Goal: Task Accomplishment & Management: Manage account settings

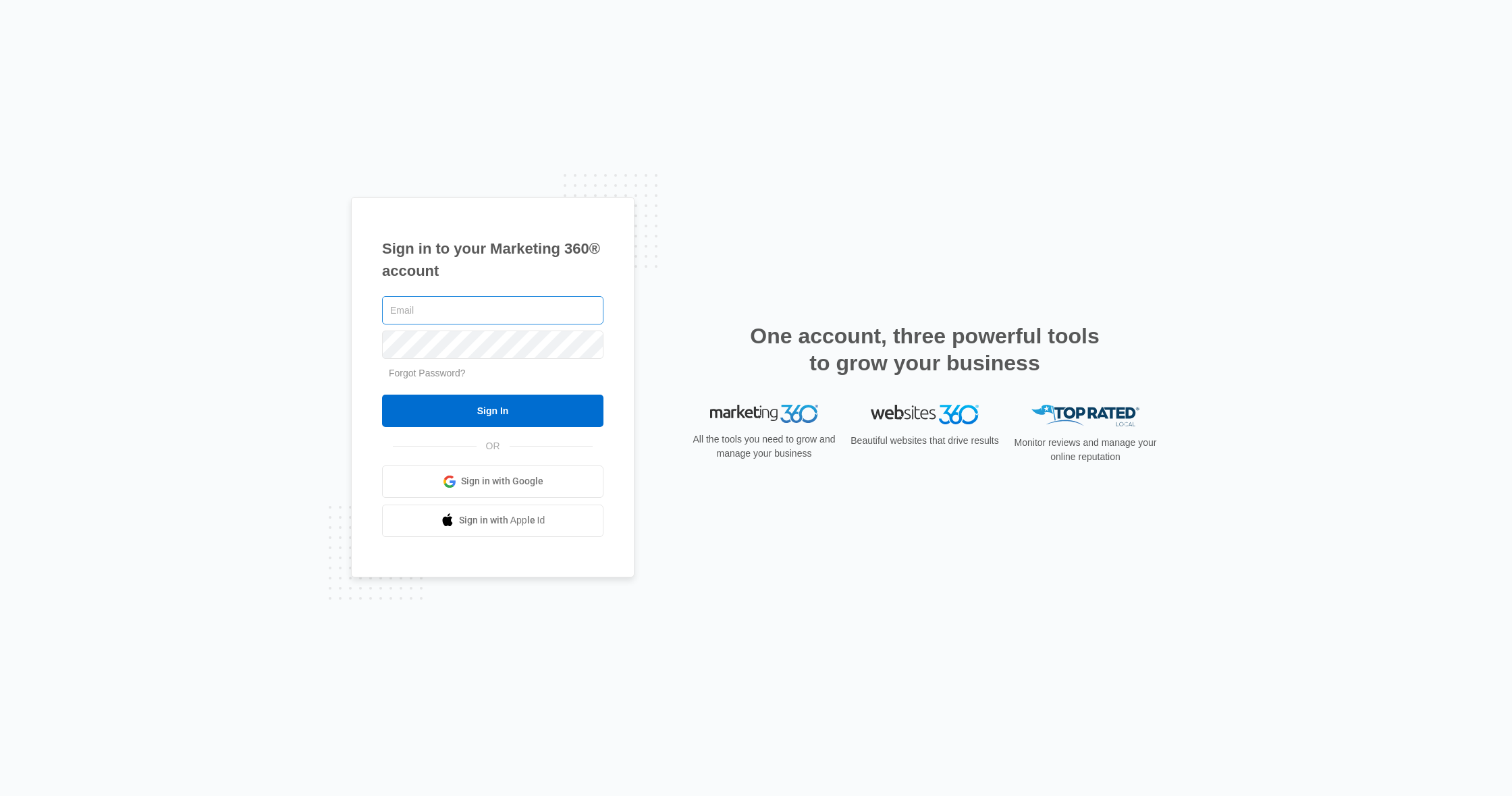
click at [460, 315] on input "text" at bounding box center [492, 310] width 222 height 28
type input "[EMAIL_ADDRESS][DOMAIN_NAME]"
click at [470, 407] on input "Sign In" at bounding box center [492, 411] width 222 height 32
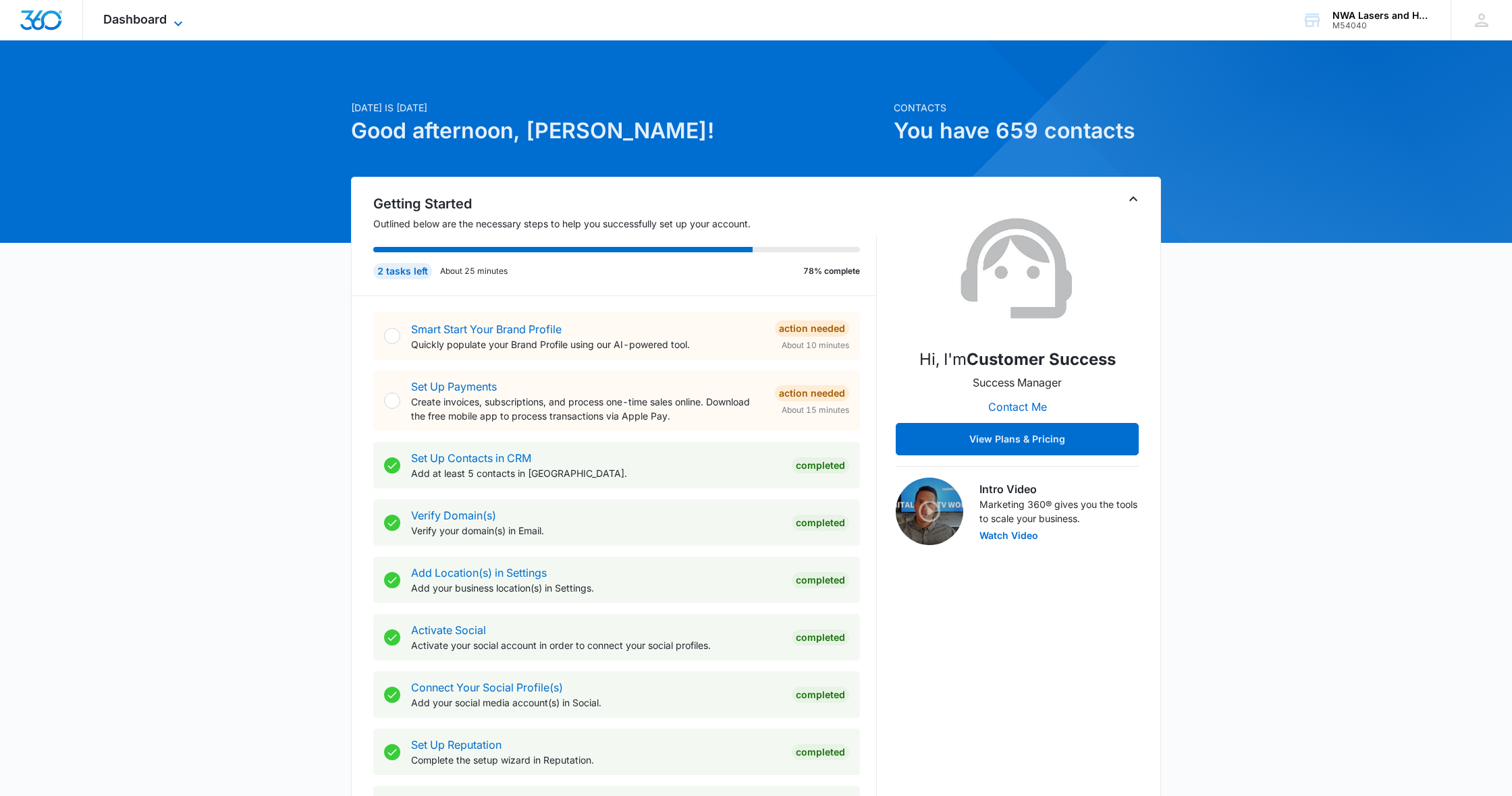
click at [143, 24] on span "Dashboard" at bounding box center [135, 20] width 63 height 14
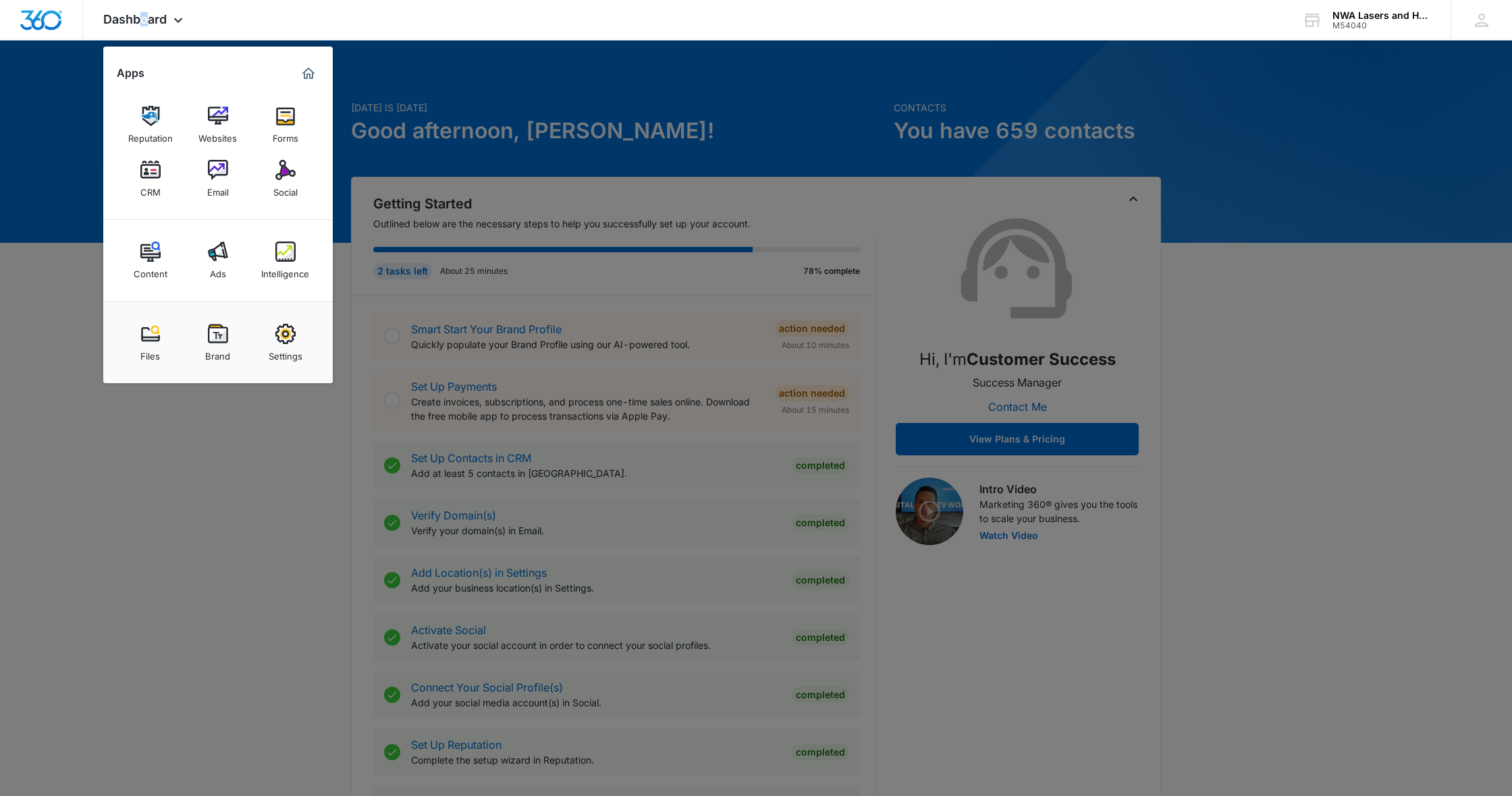
click at [154, 179] on img at bounding box center [150, 170] width 20 height 20
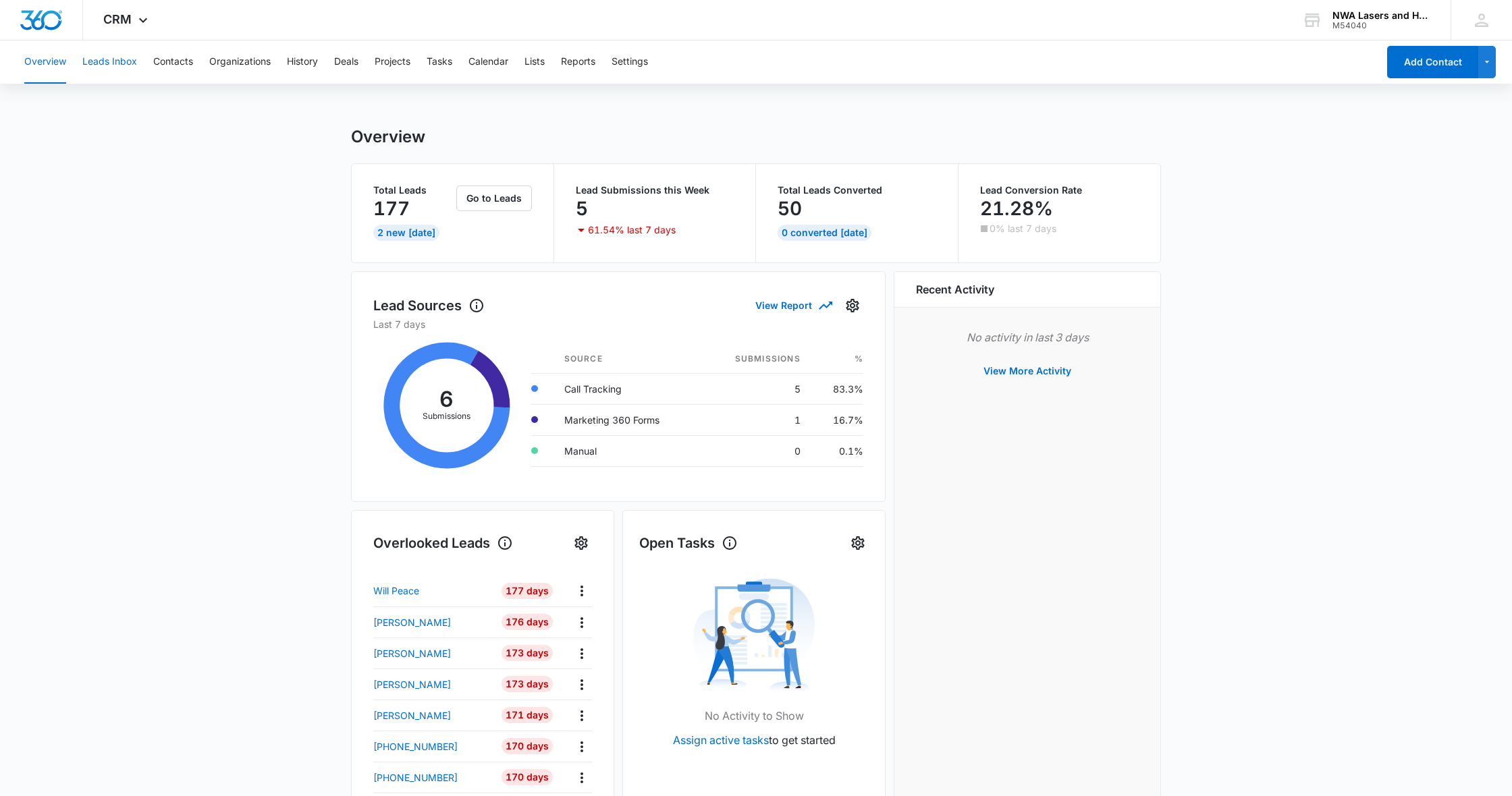
click at [125, 62] on button "Leads Inbox" at bounding box center [110, 62] width 55 height 43
